Goal: Transaction & Acquisition: Book appointment/travel/reservation

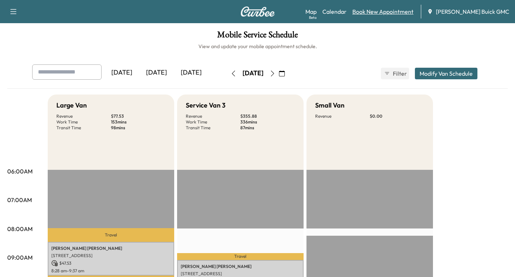
click at [390, 13] on link "Book New Appointment" at bounding box center [383, 11] width 61 height 9
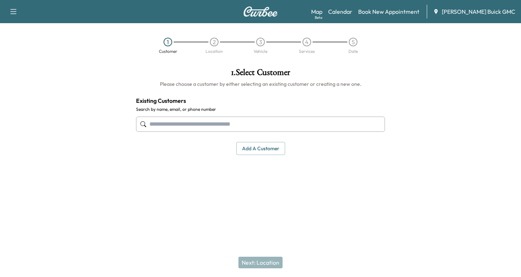
click at [245, 146] on button "Add a customer" at bounding box center [260, 148] width 49 height 13
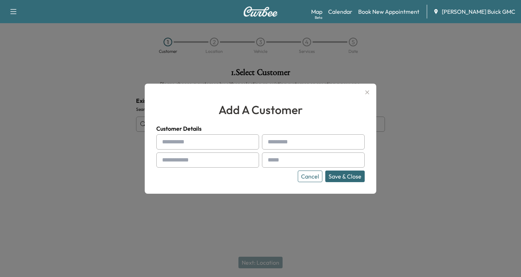
click at [366, 92] on icon "button" at bounding box center [367, 92] width 9 height 9
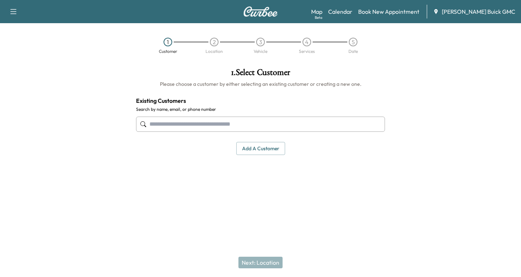
click at [155, 125] on input "text" at bounding box center [260, 123] width 249 height 15
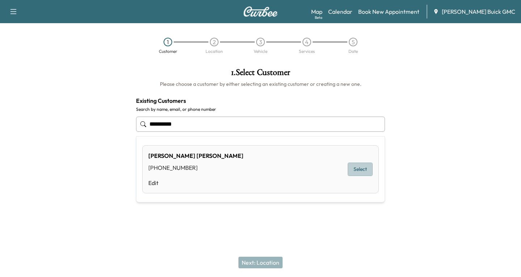
click at [355, 166] on button "Select" at bounding box center [359, 168] width 25 height 13
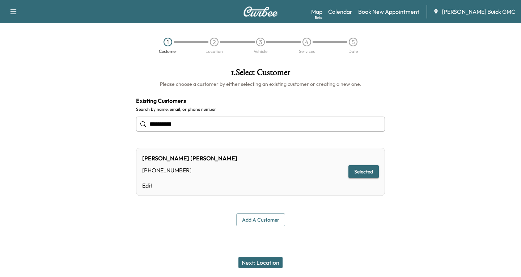
type input "**********"
click at [261, 262] on button "Next: Location" at bounding box center [260, 262] width 44 height 12
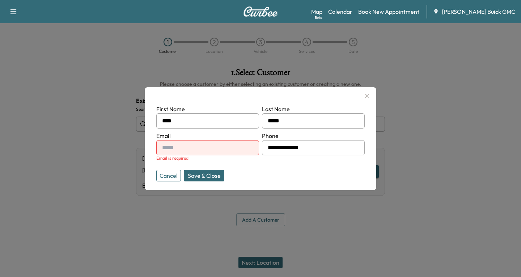
click at [171, 148] on input "text" at bounding box center [207, 147] width 103 height 15
type input "**********"
click at [210, 176] on button "Save & Close" at bounding box center [204, 176] width 40 height 12
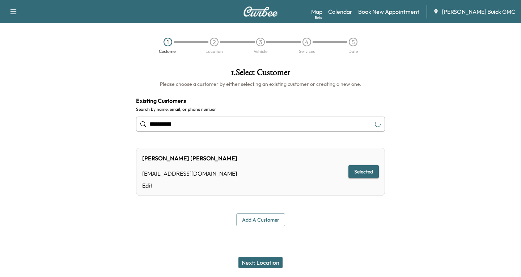
click at [206, 173] on div "[PERSON_NAME] [EMAIL_ADDRESS][DOMAIN_NAME] Edit Selected" at bounding box center [260, 172] width 249 height 48
click at [258, 260] on button "Next: Location" at bounding box center [260, 262] width 44 height 12
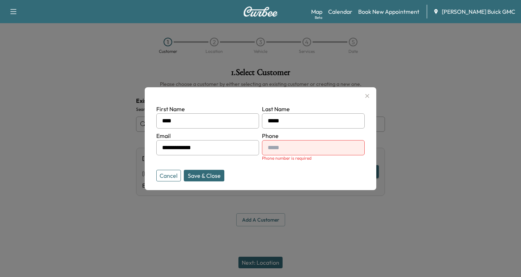
click at [310, 150] on input "text" at bounding box center [313, 147] width 103 height 15
type input "**********"
click at [208, 171] on button "Save & Close" at bounding box center [204, 176] width 40 height 12
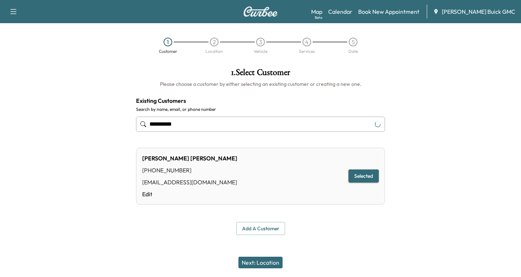
click at [270, 260] on button "Next: Location" at bounding box center [260, 262] width 44 height 12
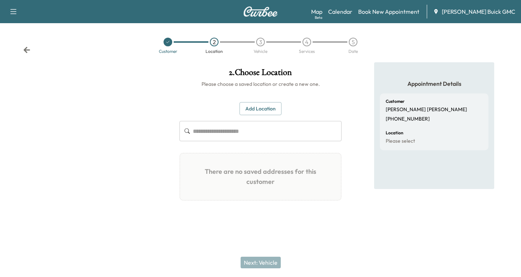
click at [248, 105] on button "Add Location" at bounding box center [260, 108] width 42 height 13
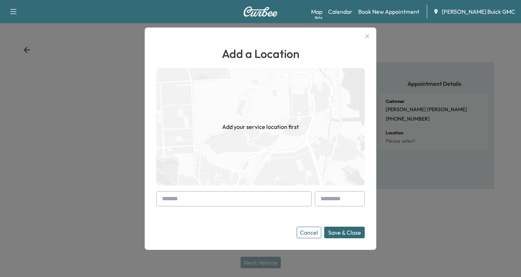
click at [170, 198] on input "text" at bounding box center [233, 198] width 155 height 15
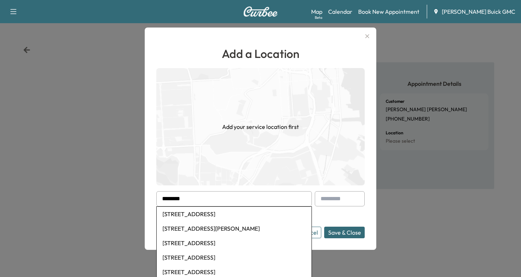
click at [192, 212] on li "[STREET_ADDRESS]" at bounding box center [234, 213] width 155 height 14
type input "**********"
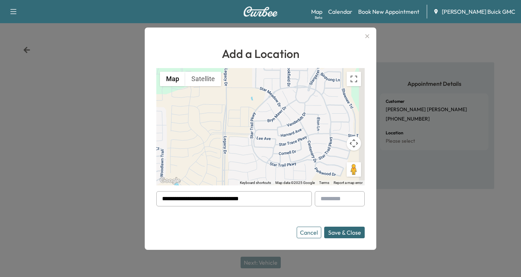
click at [356, 231] on button "Save & Close" at bounding box center [344, 232] width 40 height 12
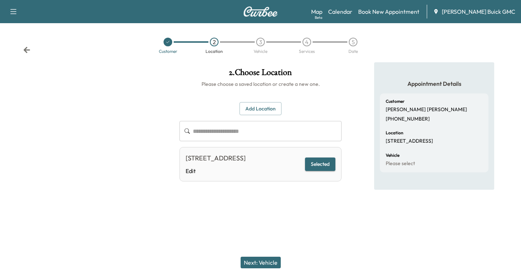
click at [260, 265] on button "Next: Vehicle" at bounding box center [260, 262] width 40 height 12
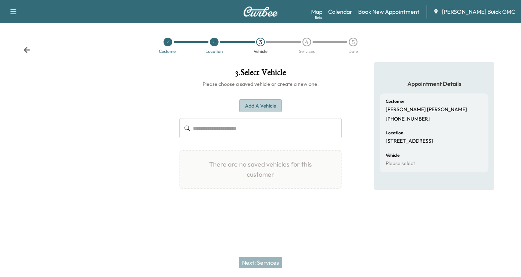
click at [254, 103] on button "Add a Vehicle" at bounding box center [260, 105] width 43 height 13
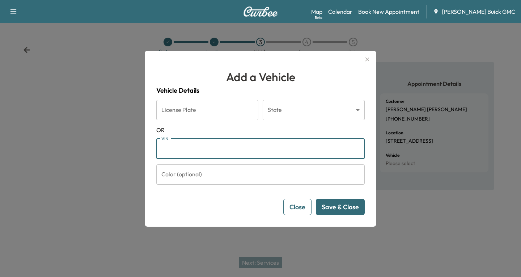
click at [164, 151] on input "VIN" at bounding box center [260, 148] width 208 height 20
click at [173, 146] on input "VIN" at bounding box center [260, 148] width 208 height 20
type input "**********"
click at [350, 205] on button "Save & Close" at bounding box center [340, 206] width 49 height 16
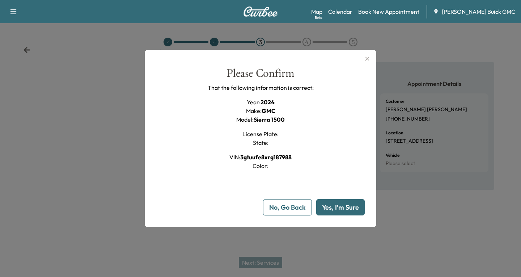
click at [333, 208] on button "Yes, I'm Sure" at bounding box center [340, 207] width 48 height 16
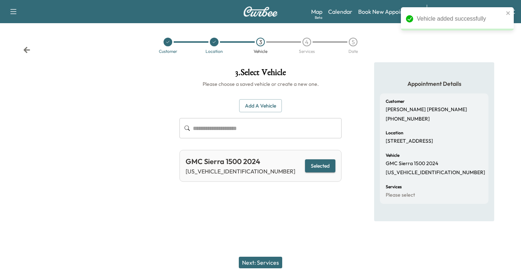
click at [266, 264] on button "Next: Services" at bounding box center [260, 262] width 43 height 12
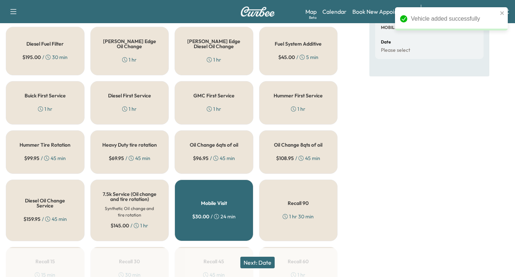
scroll to position [181, 0]
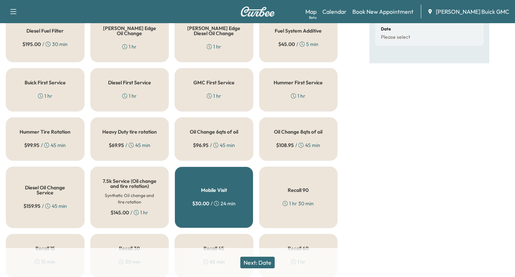
click at [53, 195] on h5 "Diesel Oil Change Service" at bounding box center [45, 190] width 55 height 10
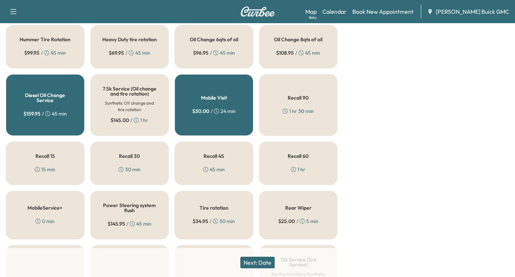
scroll to position [289, 0]
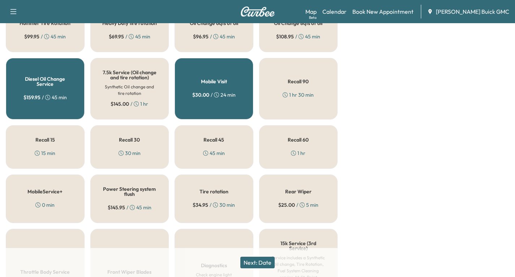
click at [205, 204] on div "Tire rotation $ 34.95 / 30 min" at bounding box center [214, 198] width 79 height 48
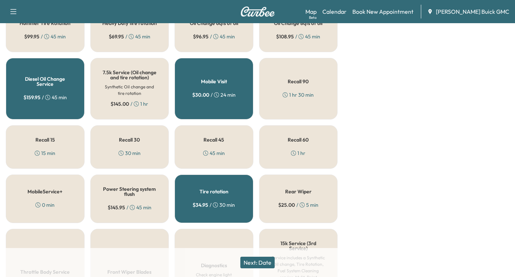
click at [253, 260] on button "Next: Date" at bounding box center [257, 262] width 34 height 12
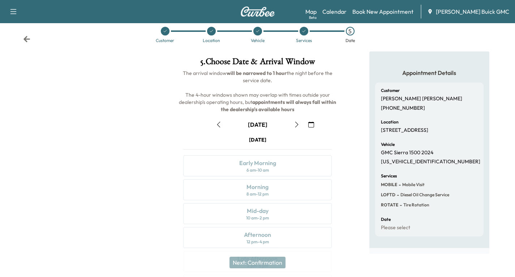
scroll to position [85, 0]
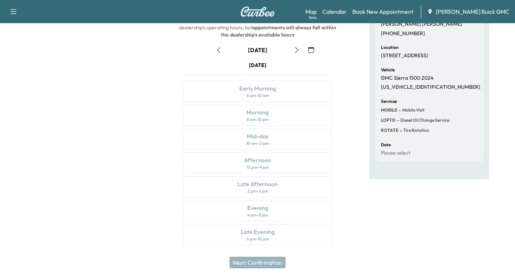
click at [297, 50] on icon "button" at bounding box center [297, 50] width 6 height 6
click at [216, 51] on icon "button" at bounding box center [219, 50] width 6 height 6
click at [293, 117] on div "Morning 8 am - 12 pm" at bounding box center [257, 114] width 149 height 21
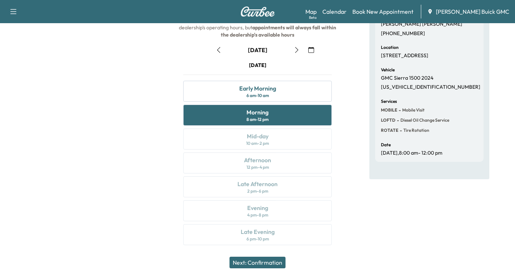
click at [269, 260] on button "Next: Confirmation" at bounding box center [258, 262] width 56 height 12
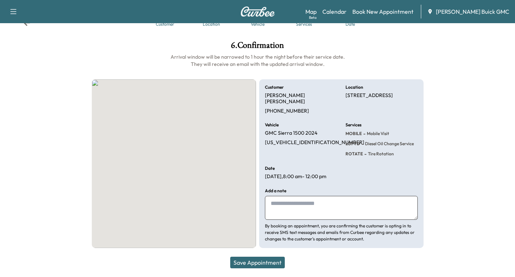
scroll to position [27, 0]
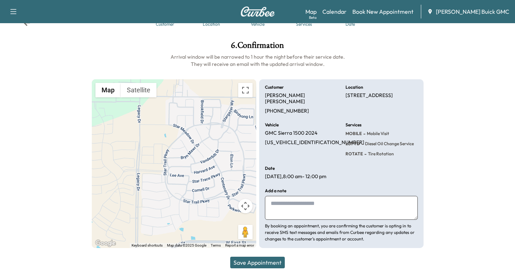
click at [262, 261] on button "Save Appointment" at bounding box center [257, 262] width 55 height 12
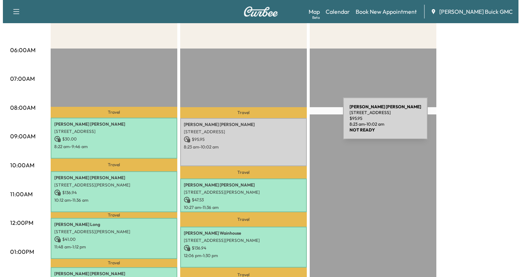
scroll to position [108, 0]
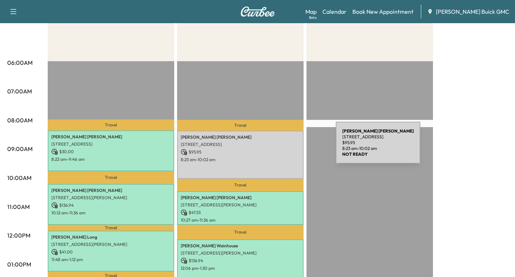
click at [282, 147] on div "[PERSON_NAME] [STREET_ADDRESS] $ 95.95 8:23 am - 10:02 am" at bounding box center [240, 155] width 127 height 48
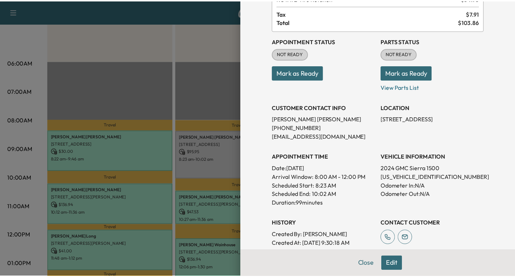
scroll to position [72, 0]
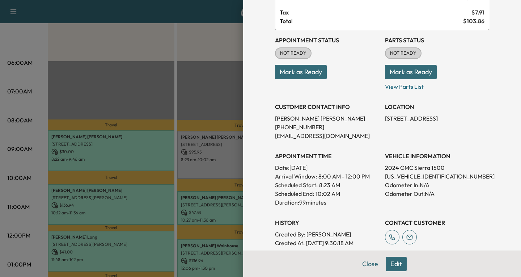
click at [392, 261] on button "Edit" at bounding box center [395, 263] width 21 height 14
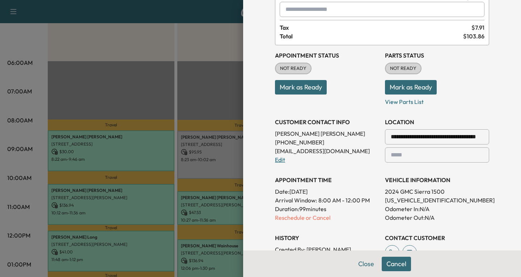
click at [275, 162] on link "Edit" at bounding box center [280, 159] width 10 height 7
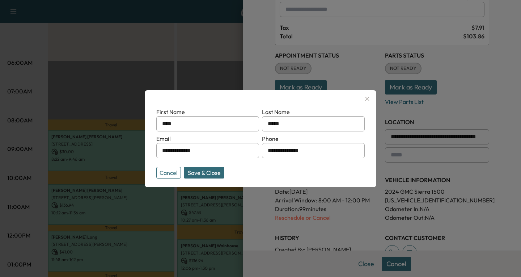
drag, startPoint x: 205, startPoint y: 152, endPoint x: 135, endPoint y: 154, distance: 70.9
click at [135, 154] on div "**********" at bounding box center [260, 138] width 521 height 277
type input "**********"
click at [190, 171] on button "Save & Close" at bounding box center [204, 173] width 40 height 12
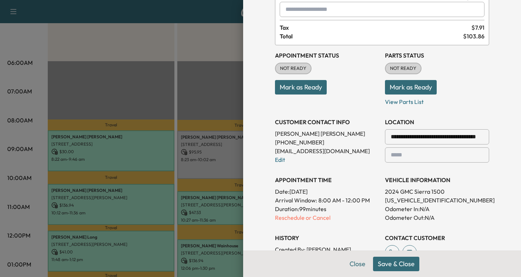
click at [390, 262] on button "Save & Close" at bounding box center [396, 263] width 46 height 14
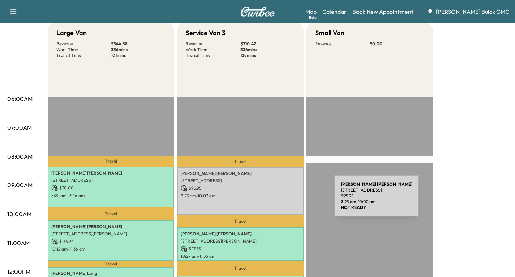
click at [280, 200] on div "[PERSON_NAME] [STREET_ADDRESS] $ 95.95 8:23 am - 10:02 am" at bounding box center [240, 191] width 127 height 48
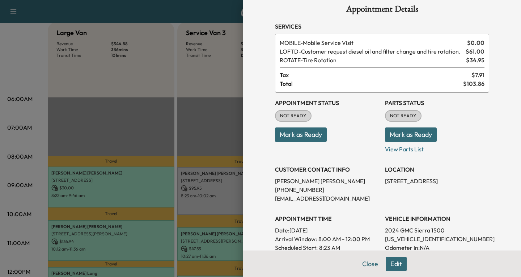
scroll to position [0, 0]
